Goal: Task Accomplishment & Management: Manage account settings

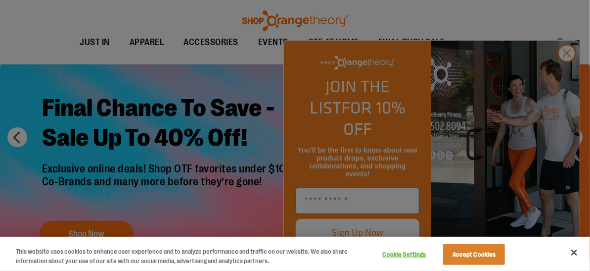
scroll to position [40, 0]
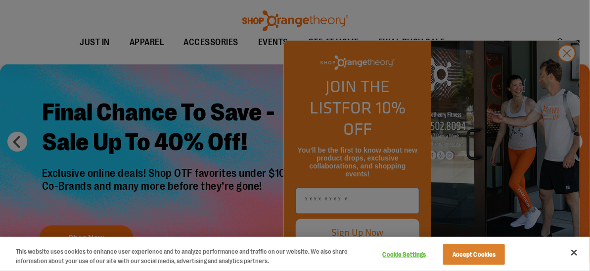
click at [515, 33] on div at bounding box center [295, 135] width 590 height 271
click at [569, 76] on div at bounding box center [295, 135] width 590 height 271
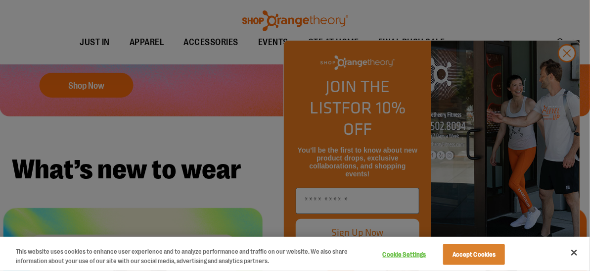
scroll to position [69, 0]
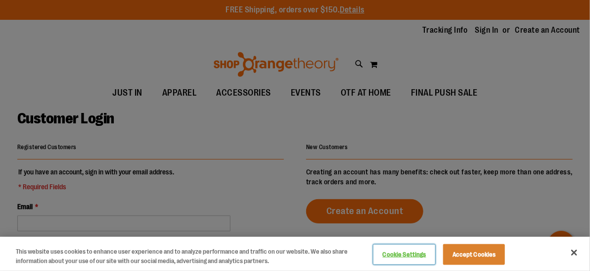
click at [406, 253] on button "Cookie Settings" at bounding box center [404, 254] width 62 height 20
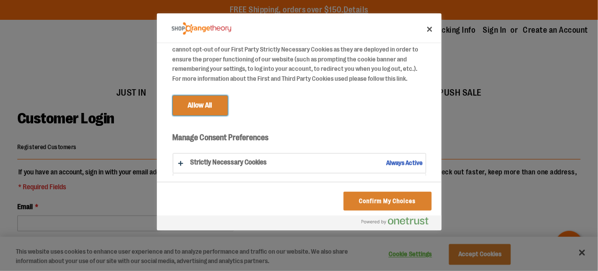
scroll to position [97, 0]
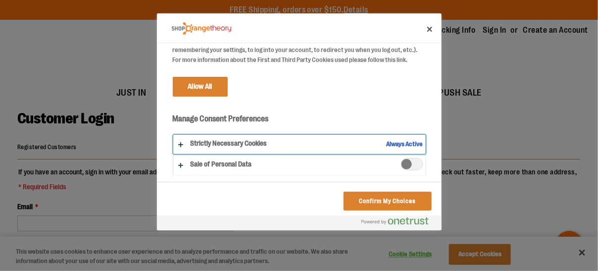
click at [404, 141] on button "Do Not Sell My Personal Information" at bounding box center [299, 144] width 252 height 19
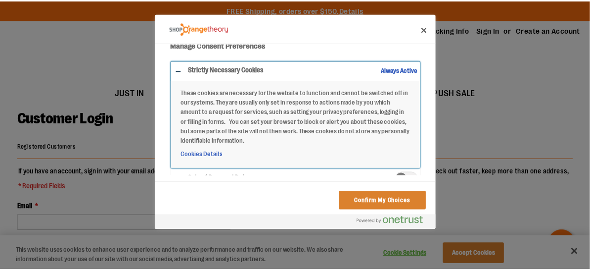
scroll to position [185, 0]
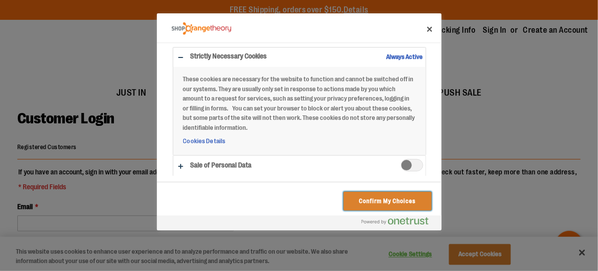
click at [379, 198] on button "Confirm My Choices" at bounding box center [387, 200] width 88 height 19
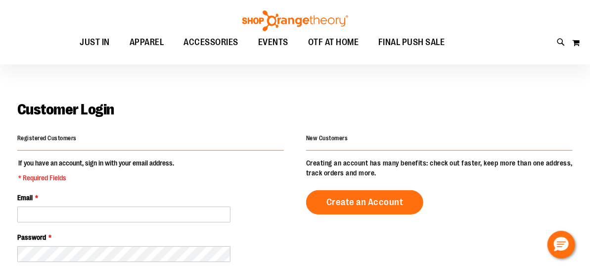
scroll to position [0, 0]
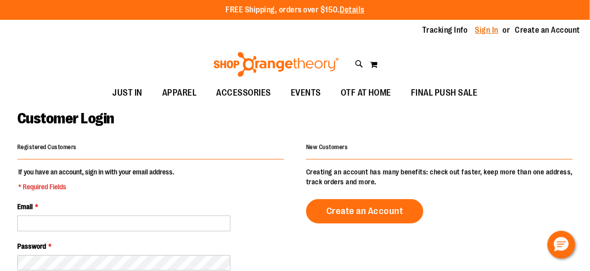
click at [491, 30] on link "Sign In" at bounding box center [487, 30] width 24 height 11
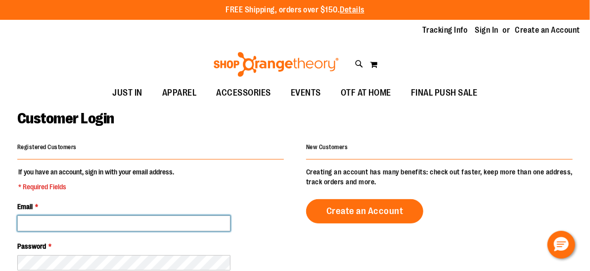
click at [44, 215] on input "Email *" at bounding box center [123, 223] width 213 height 16
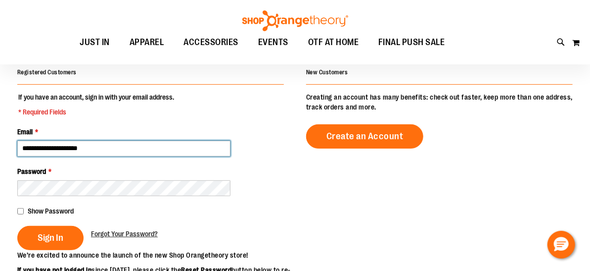
scroll to position [87, 0]
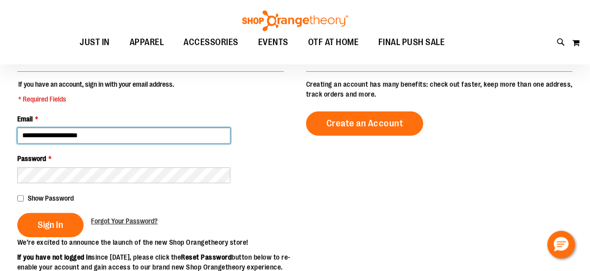
type input "**********"
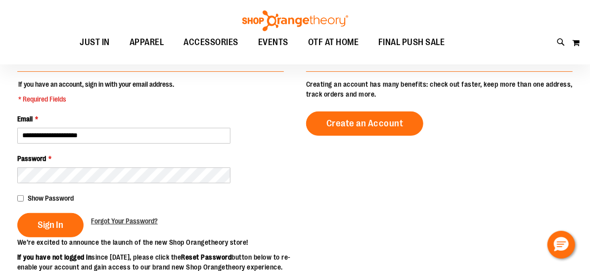
click at [16, 197] on main "**********" at bounding box center [295, 238] width 590 height 442
click at [54, 223] on span "Sign In" at bounding box center [51, 224] width 26 height 11
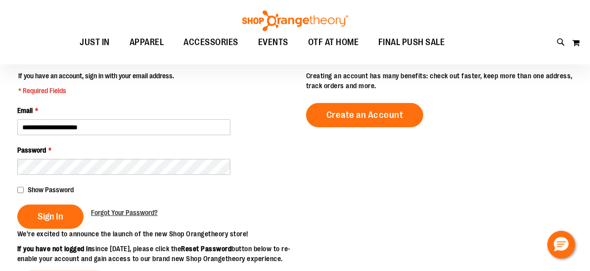
scroll to position [131, 0]
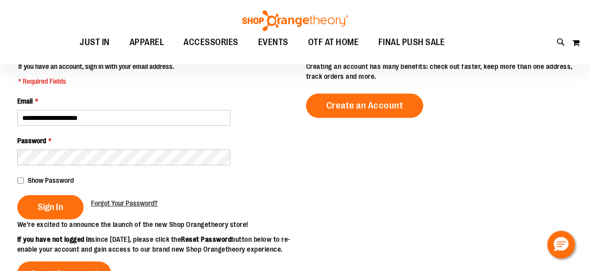
click at [24, 180] on div "Show Password" at bounding box center [150, 180] width 267 height 10
click at [60, 207] on span "Sign In" at bounding box center [51, 206] width 26 height 11
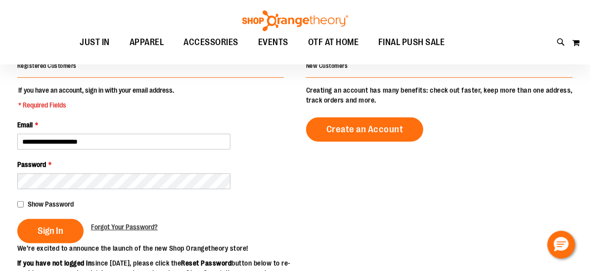
scroll to position [108, 0]
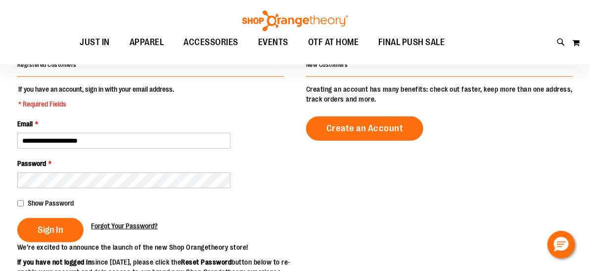
click at [127, 225] on span "Forgot Your Password?" at bounding box center [124, 226] width 67 height 8
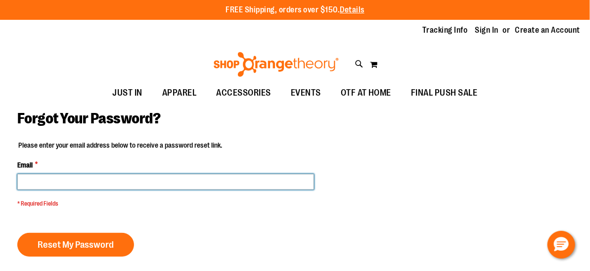
click at [63, 181] on input "Email *" at bounding box center [165, 182] width 297 height 16
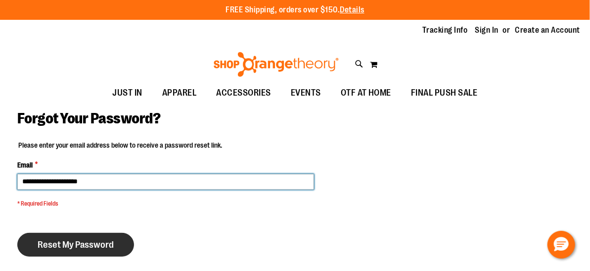
type input "**********"
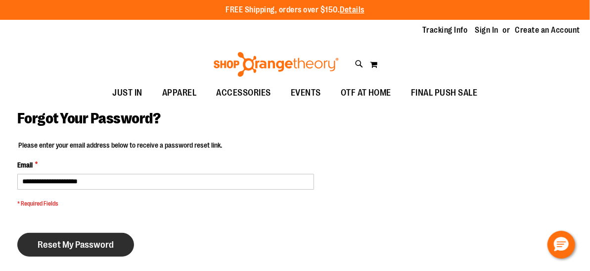
click at [77, 244] on span "Reset My Password" at bounding box center [76, 244] width 76 height 11
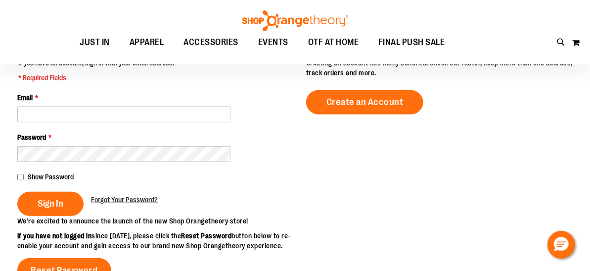
scroll to position [4, 0]
